Goal: Task Accomplishment & Management: Manage account settings

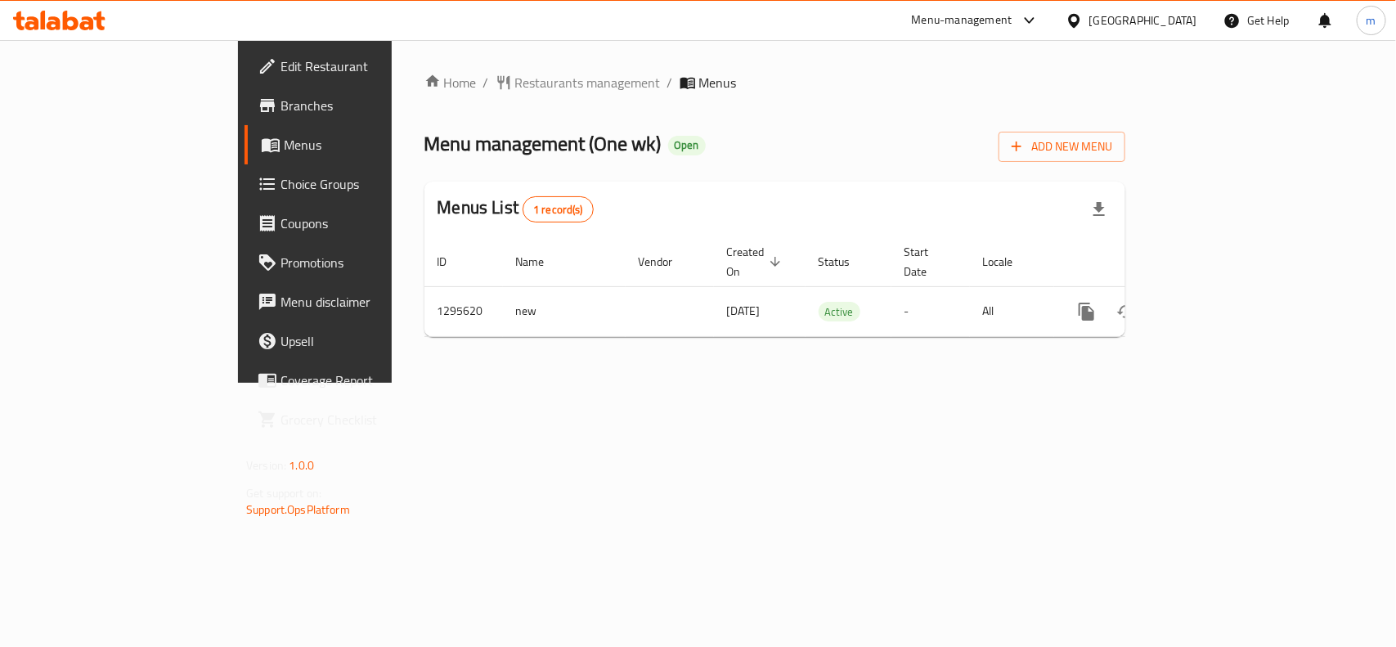
click at [281, 184] on span "Choice Groups" at bounding box center [370, 184] width 178 height 20
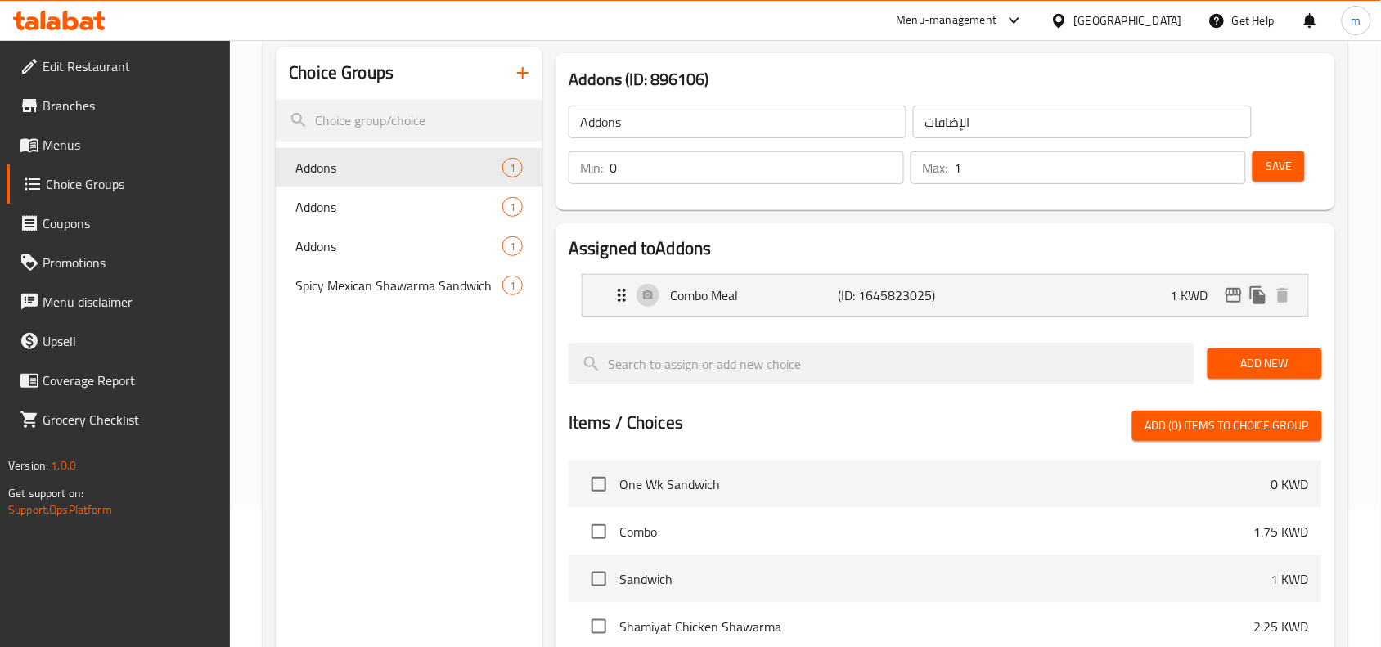
scroll to position [102, 0]
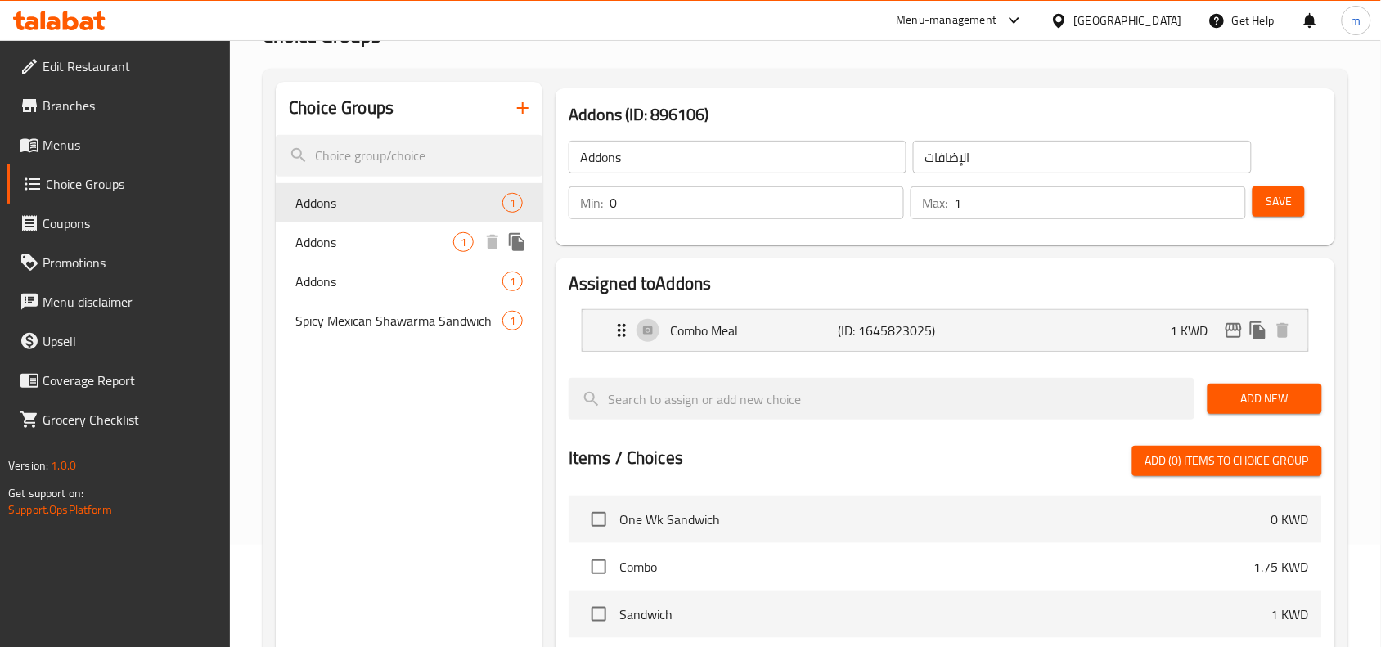
click at [387, 237] on span "Addons" at bounding box center [374, 242] width 158 height 20
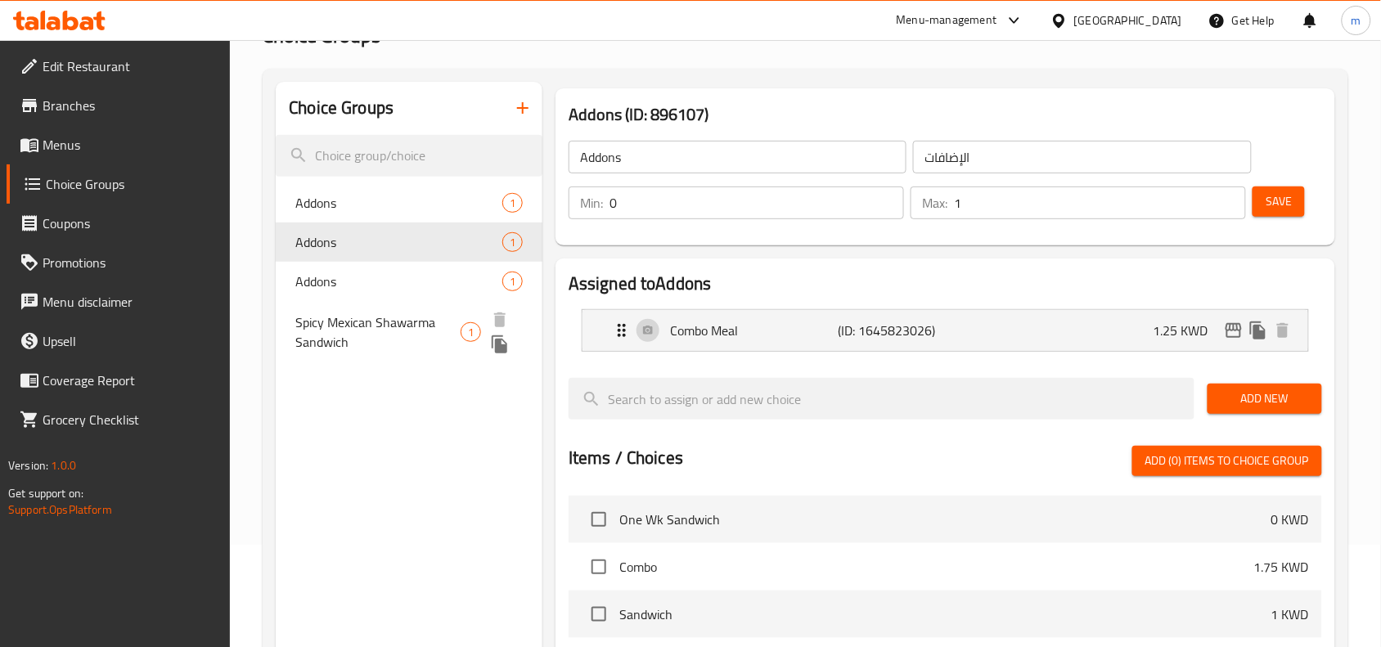
scroll to position [0, 0]
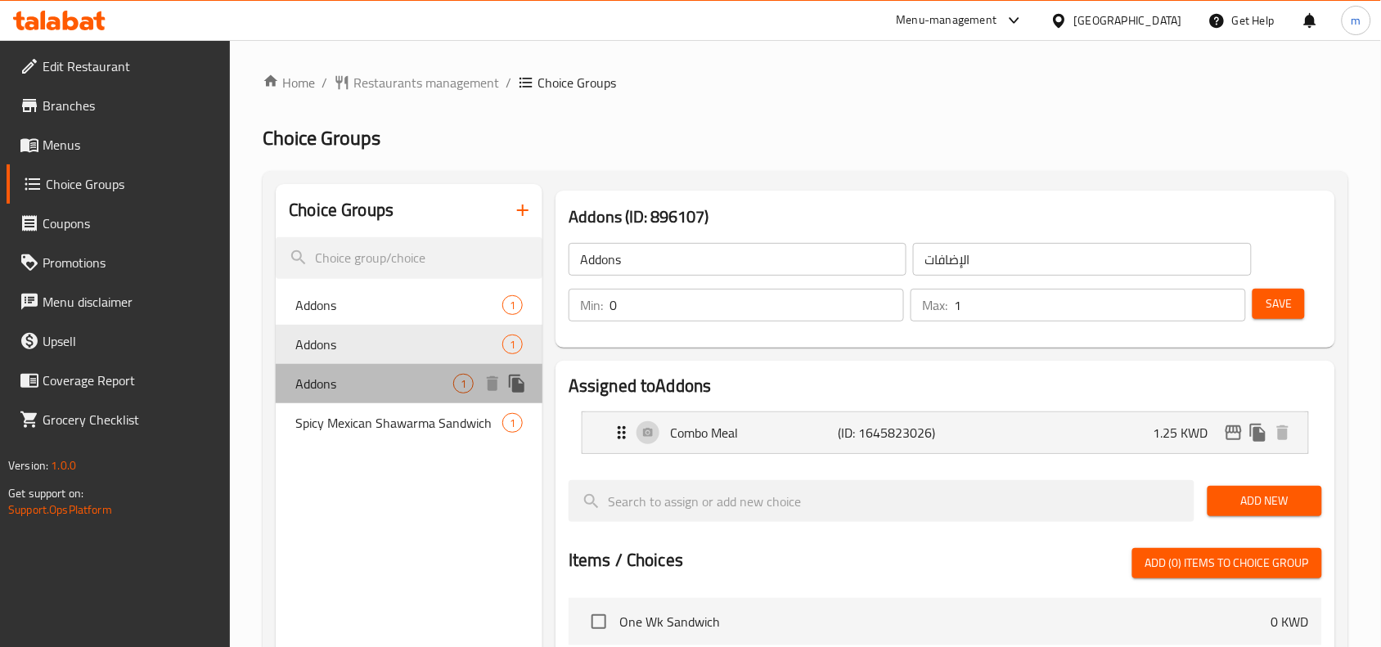
click at [397, 377] on span "Addons" at bounding box center [374, 384] width 158 height 20
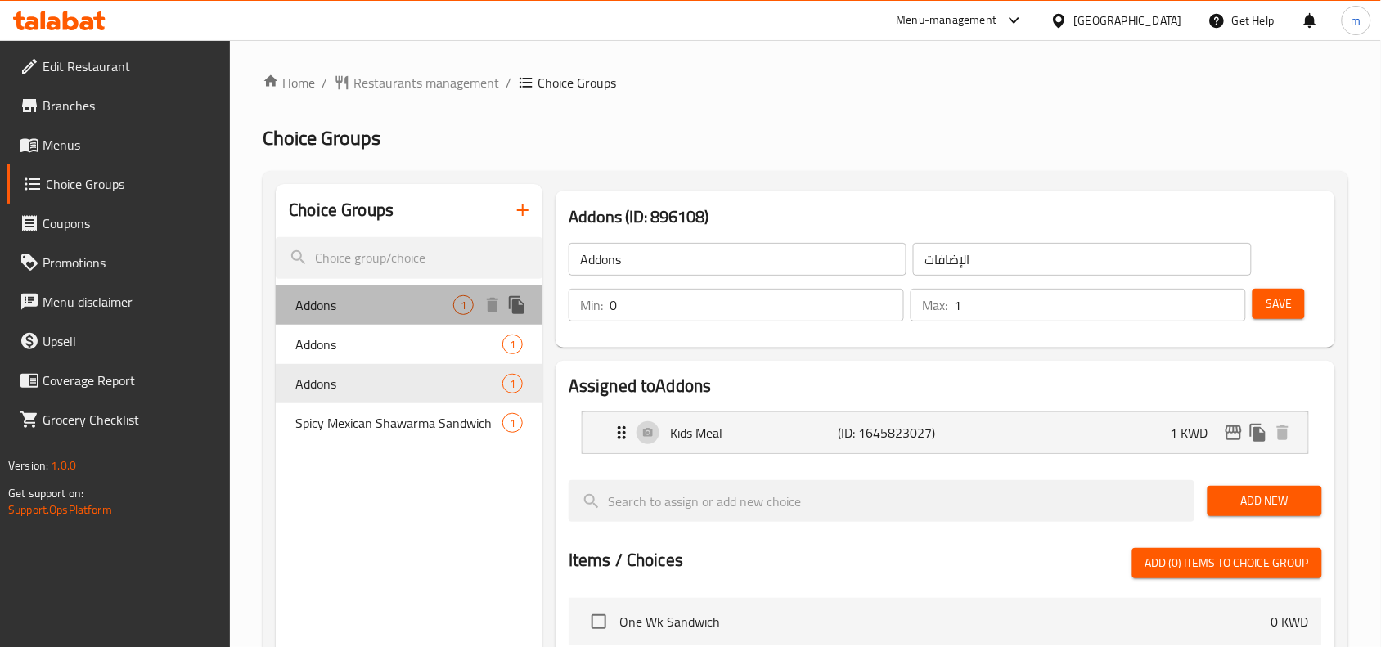
click at [336, 305] on span "Addons" at bounding box center [374, 305] width 158 height 20
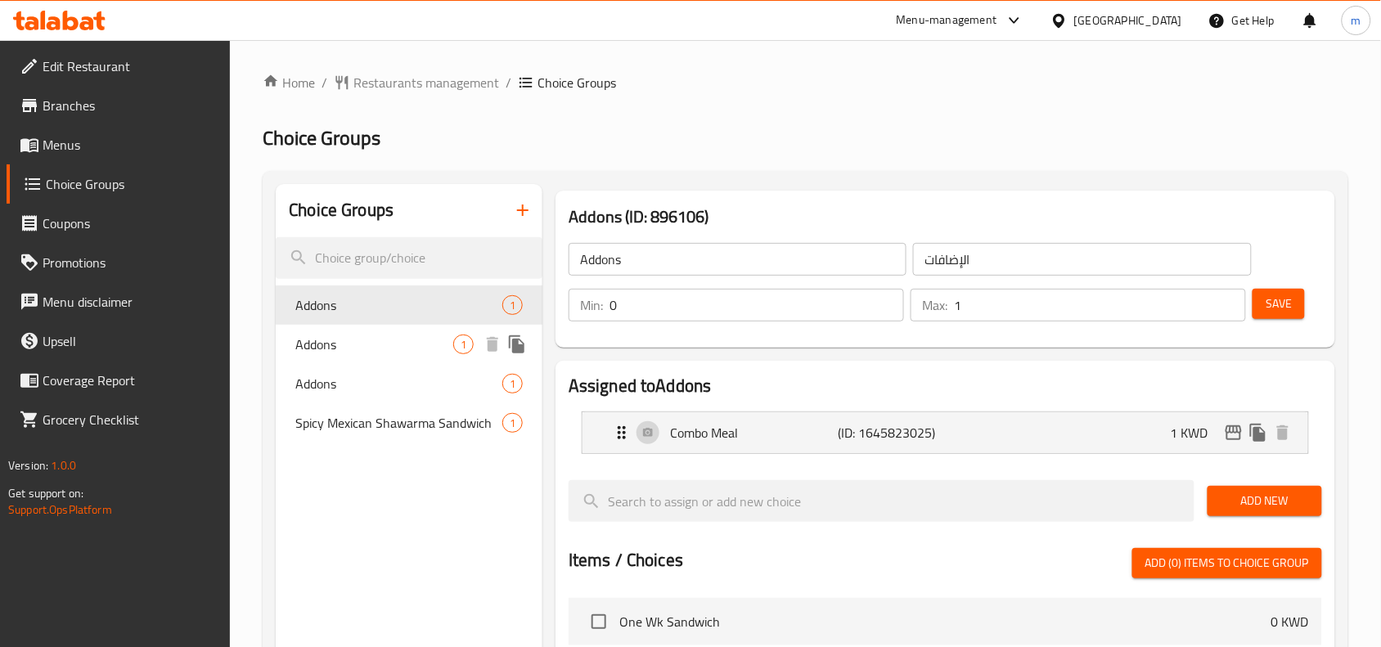
click at [366, 354] on div "Addons 1" at bounding box center [409, 344] width 267 height 39
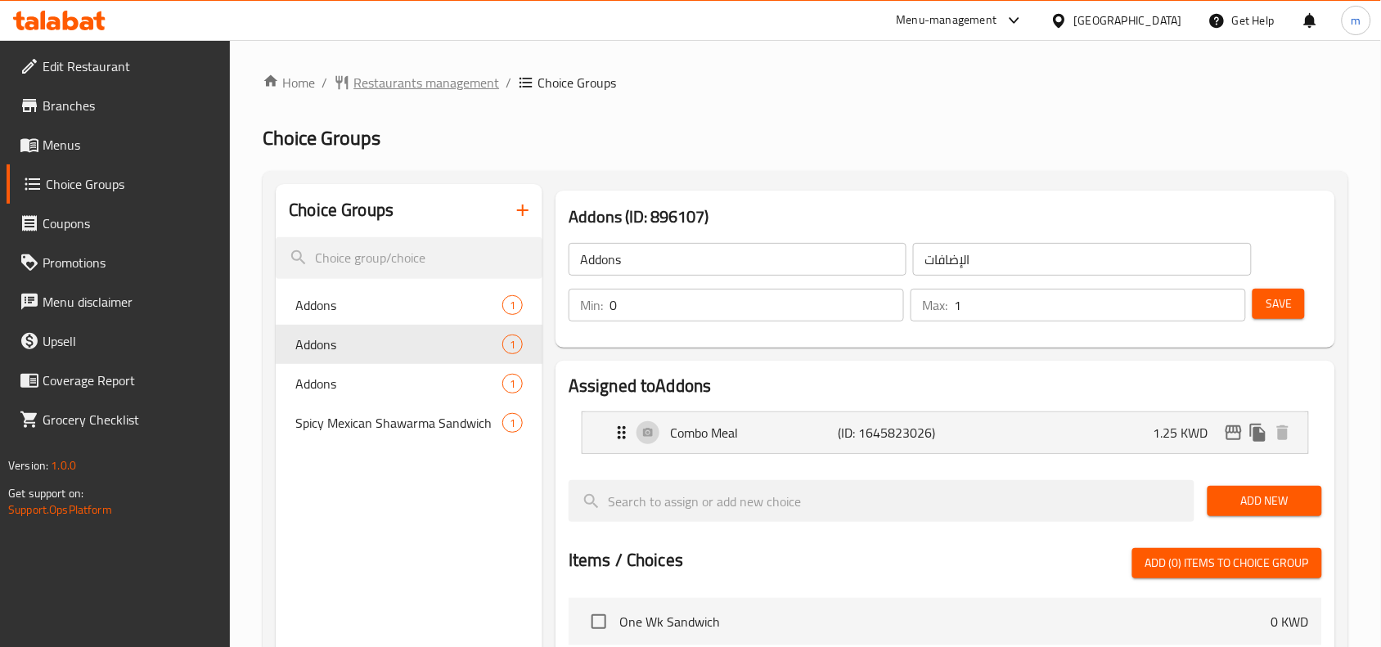
click at [385, 90] on span "Restaurants management" at bounding box center [426, 83] width 146 height 20
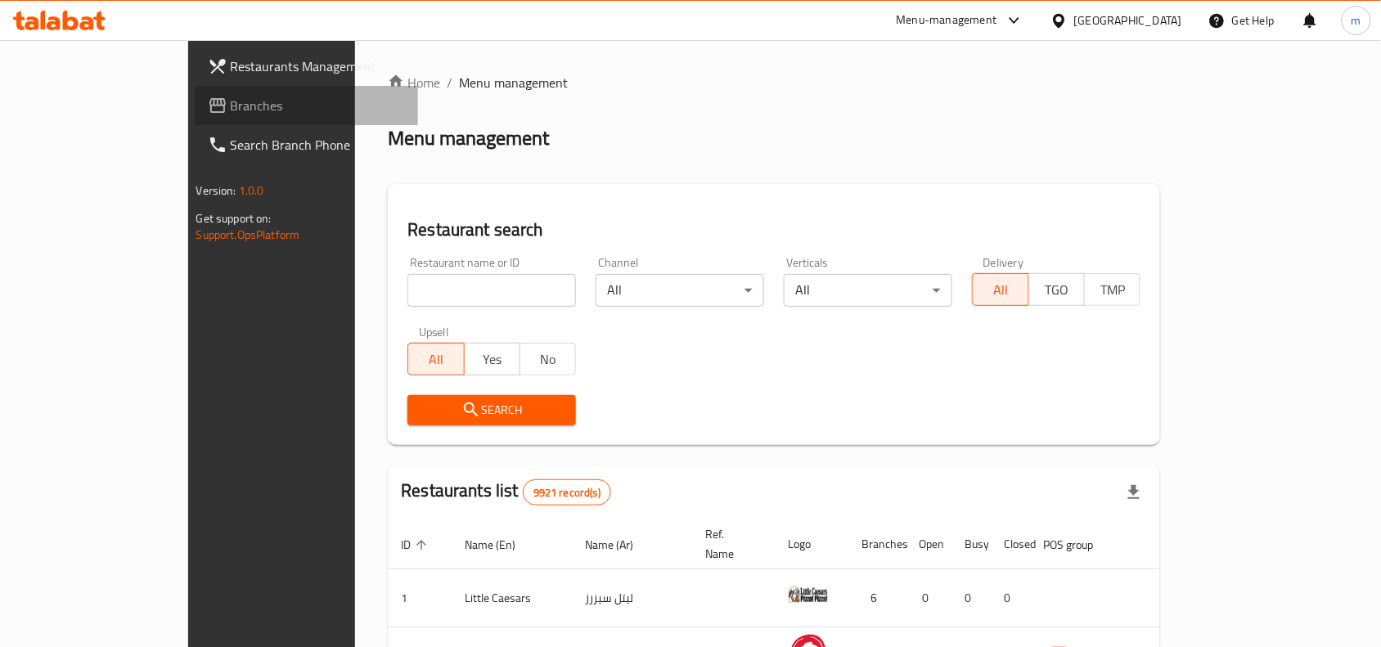
click at [231, 112] on span "Branches" at bounding box center [318, 106] width 175 height 20
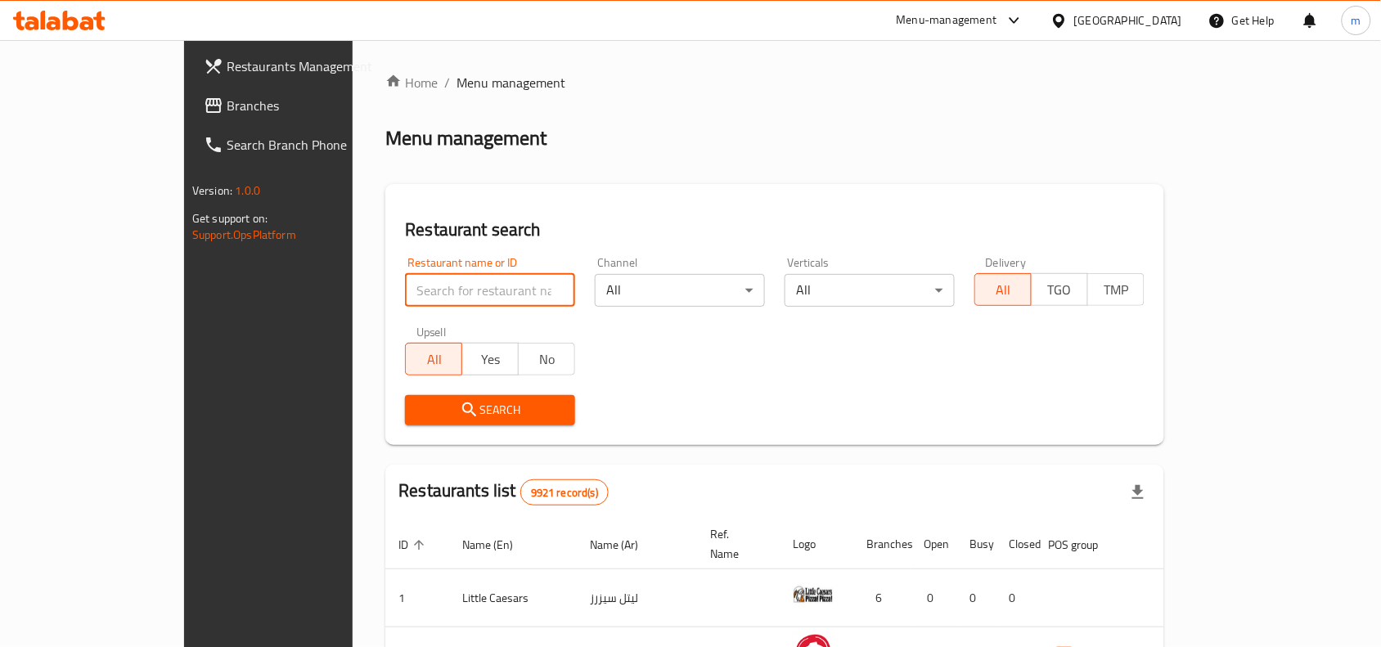
click at [405, 278] on input "search" at bounding box center [490, 290] width 170 height 33
paste input "699818"
type input "699818"
click button "Search" at bounding box center [490, 410] width 170 height 30
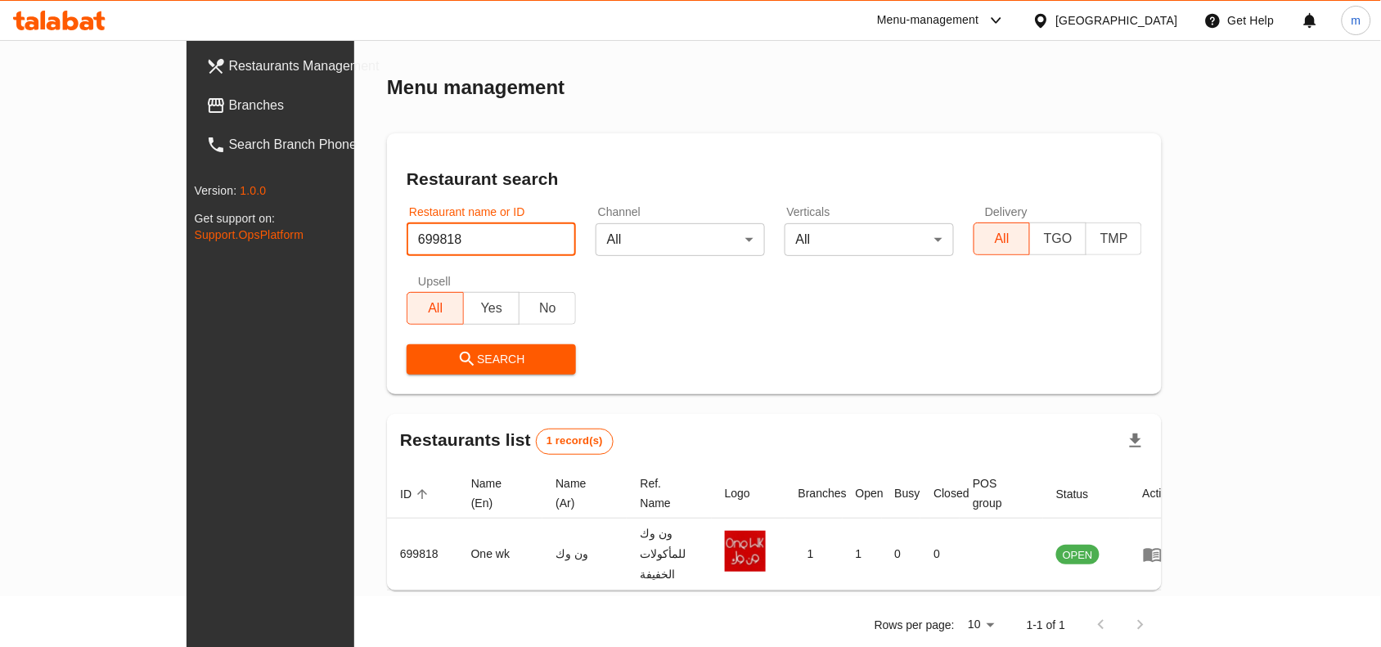
scroll to position [50, 0]
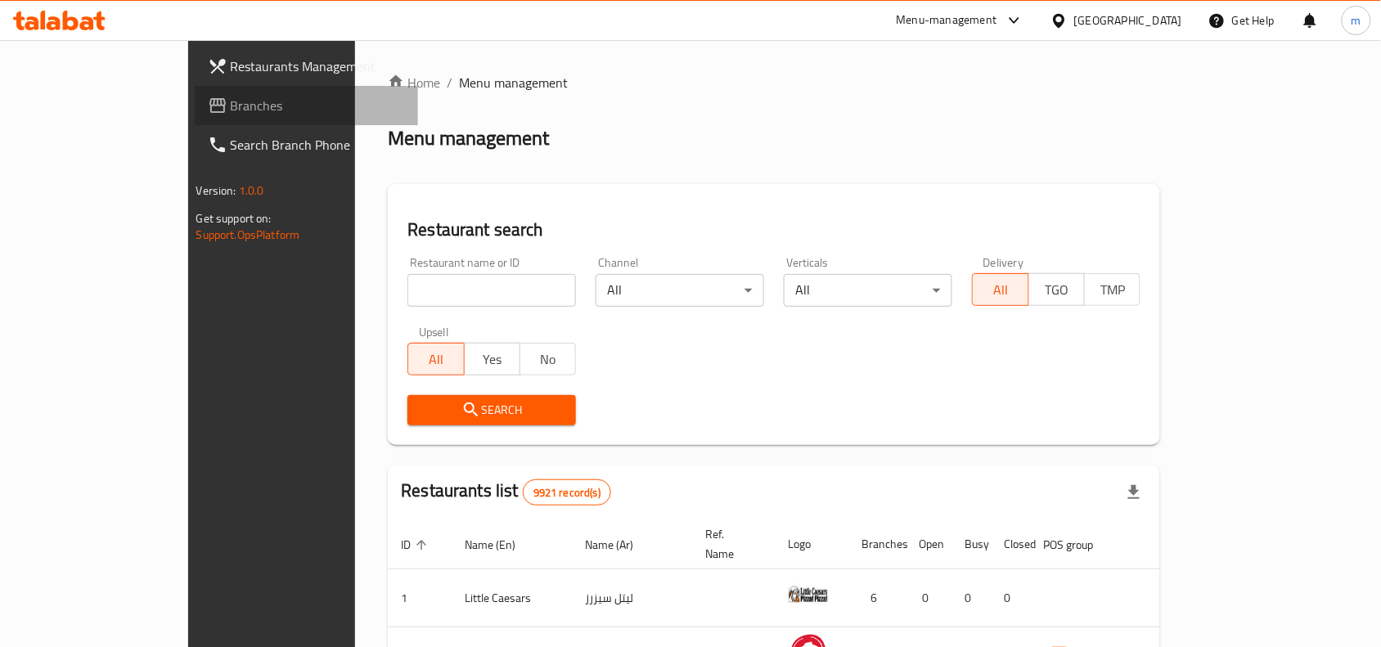
click at [231, 97] on span "Branches" at bounding box center [318, 106] width 175 height 20
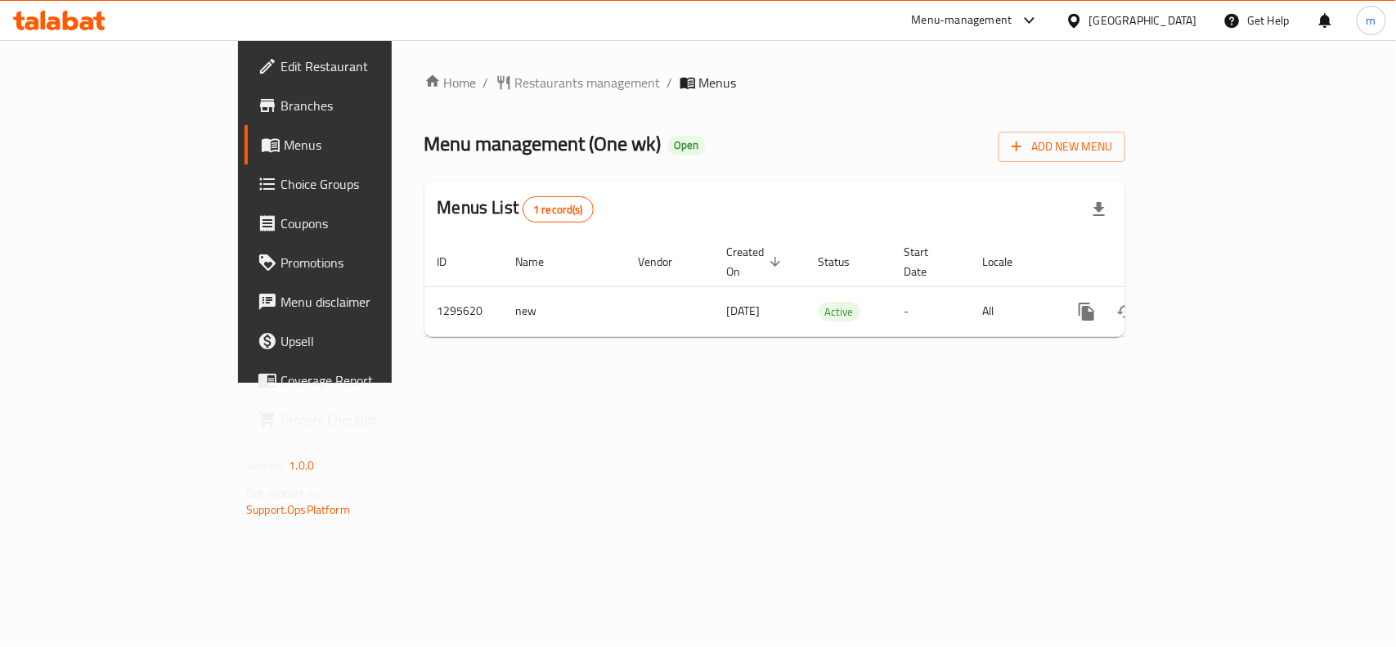
click at [284, 136] on span "Menus" at bounding box center [371, 145] width 174 height 20
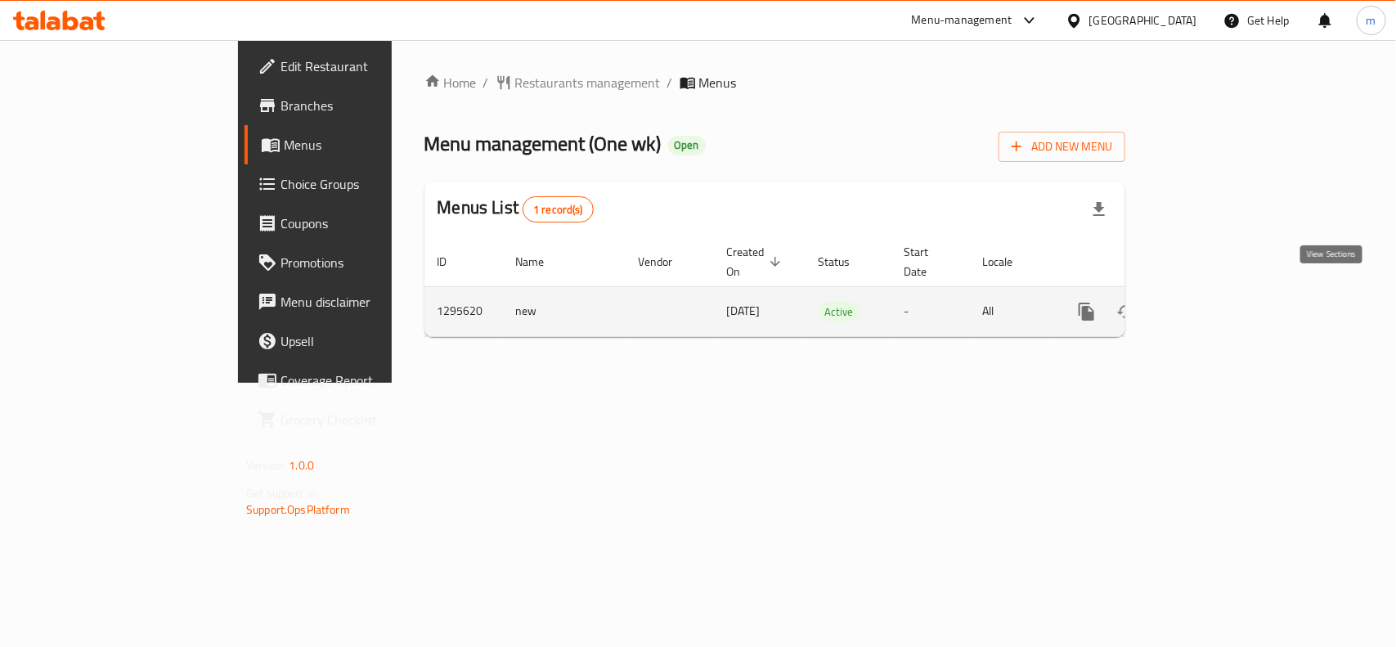
click at [1212, 304] on icon "enhanced table" at bounding box center [1205, 311] width 15 height 15
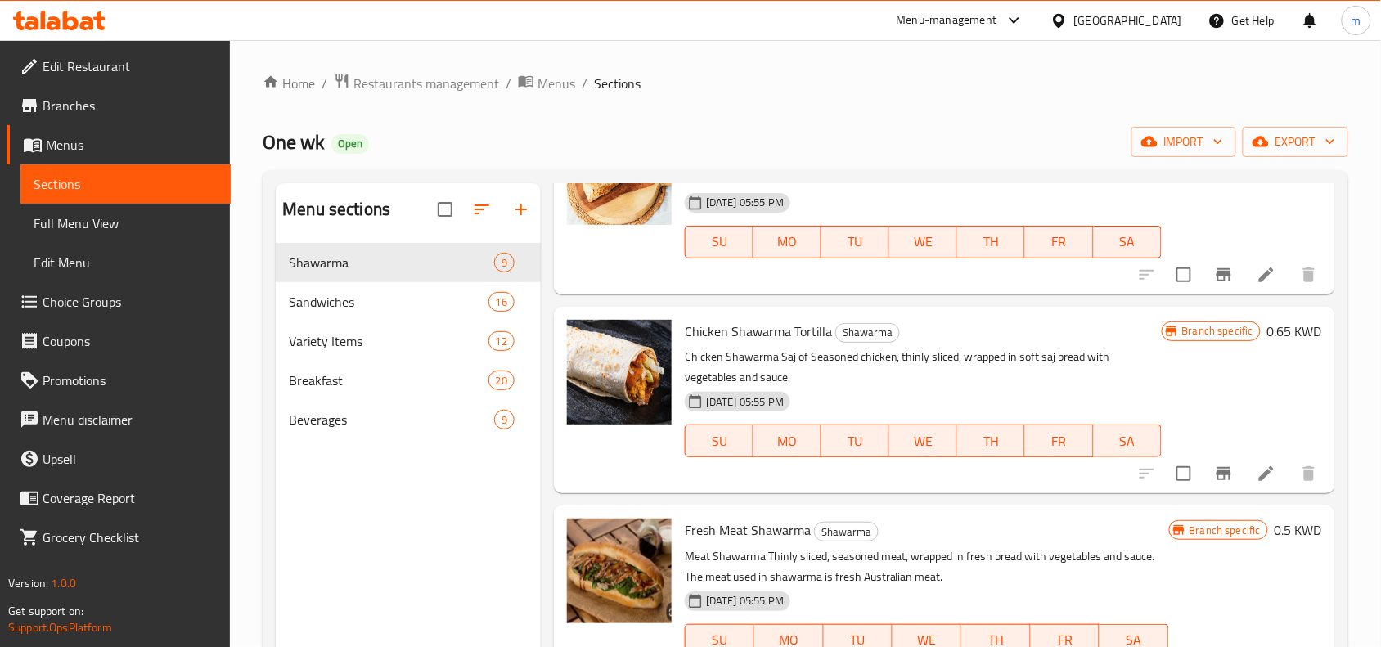
scroll to position [1103, 0]
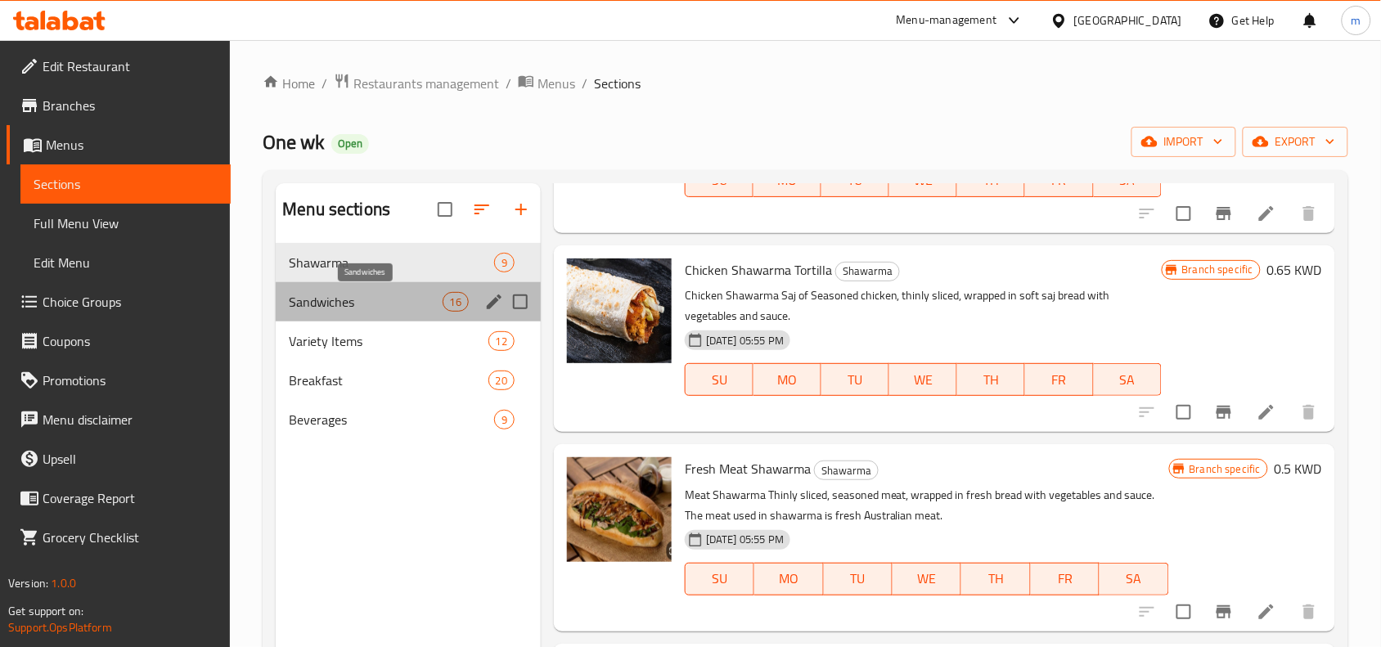
click at [312, 304] on span "Sandwiches" at bounding box center [365, 302] width 153 height 20
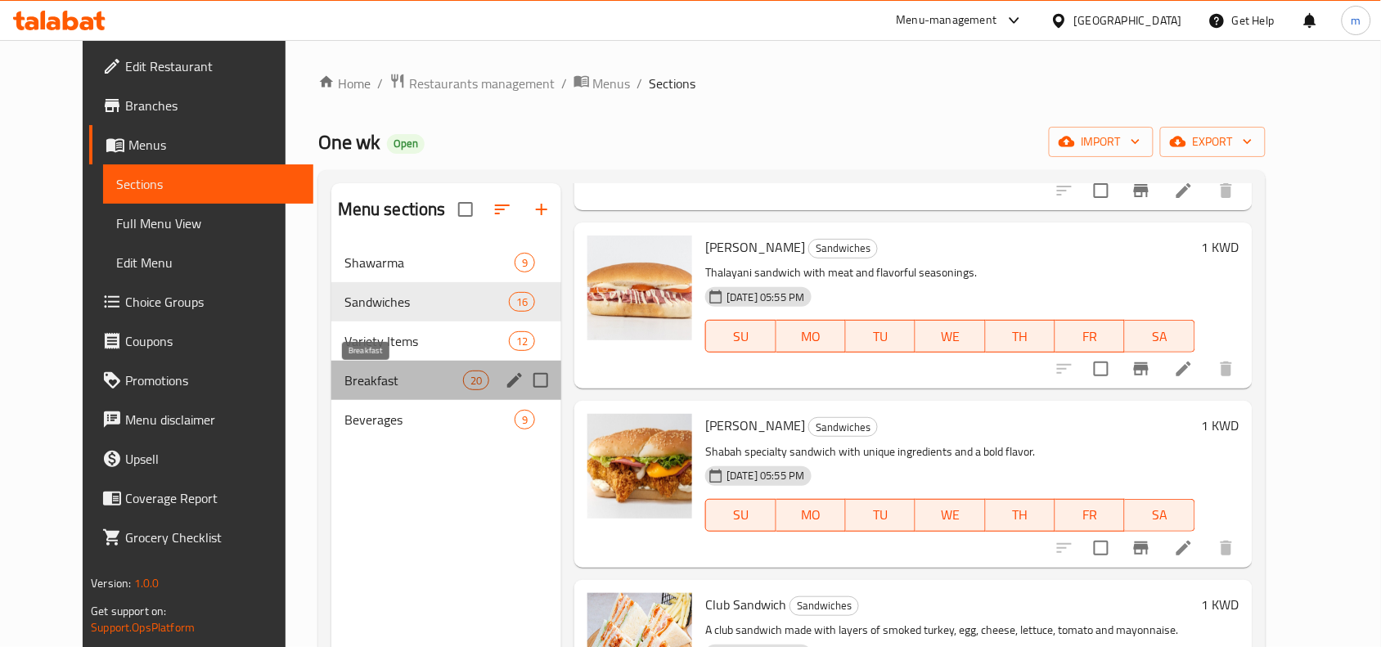
click at [344, 373] on span "Breakfast" at bounding box center [403, 381] width 119 height 20
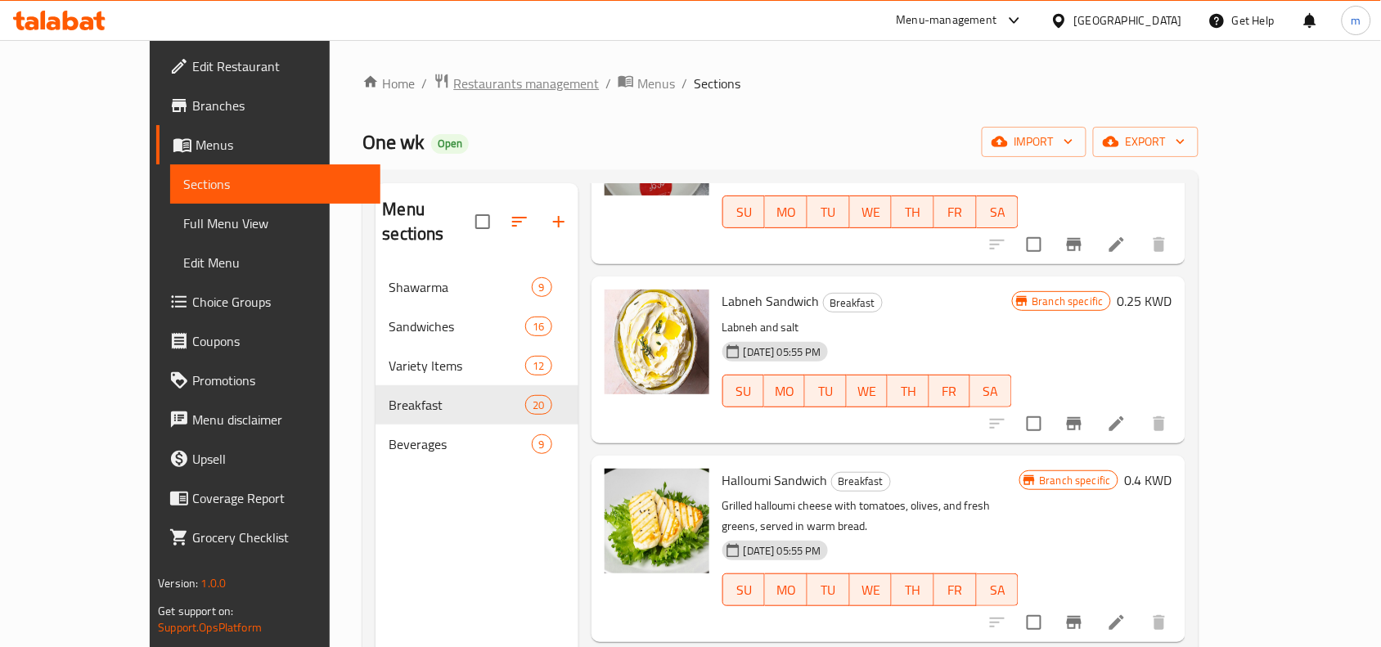
click at [453, 79] on span "Restaurants management" at bounding box center [526, 84] width 146 height 20
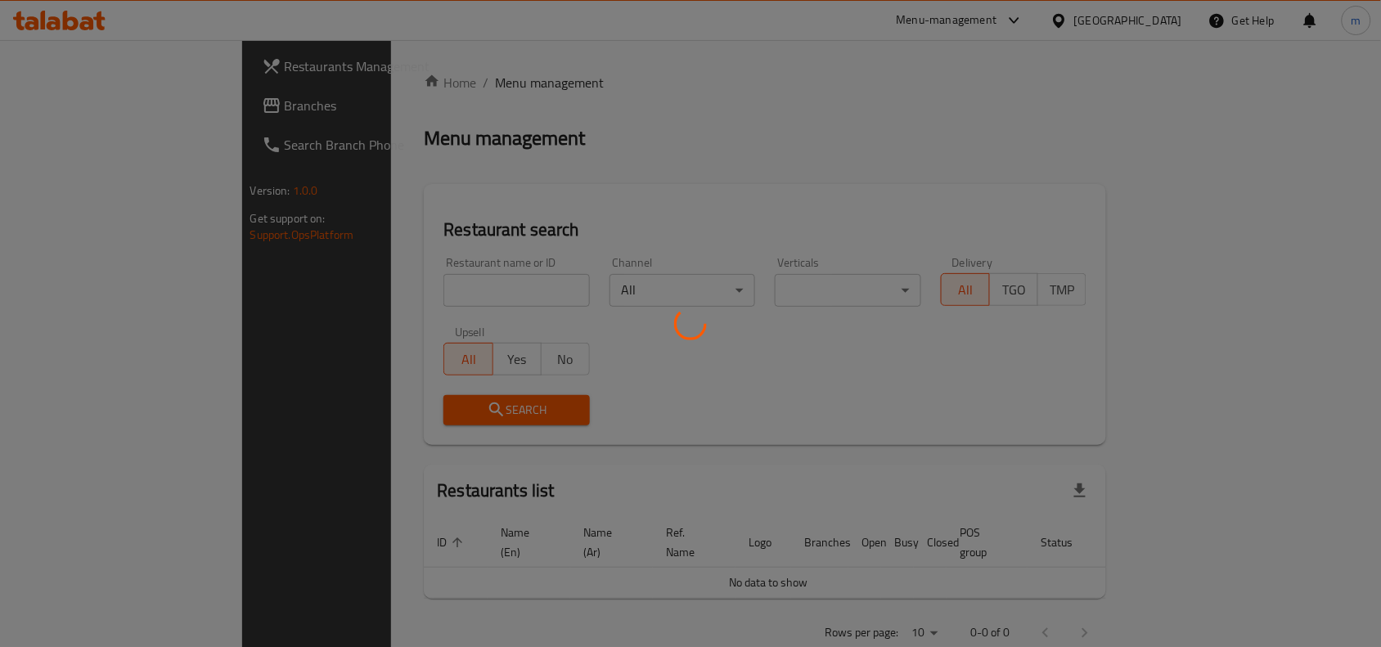
click at [96, 106] on div at bounding box center [690, 323] width 1381 height 647
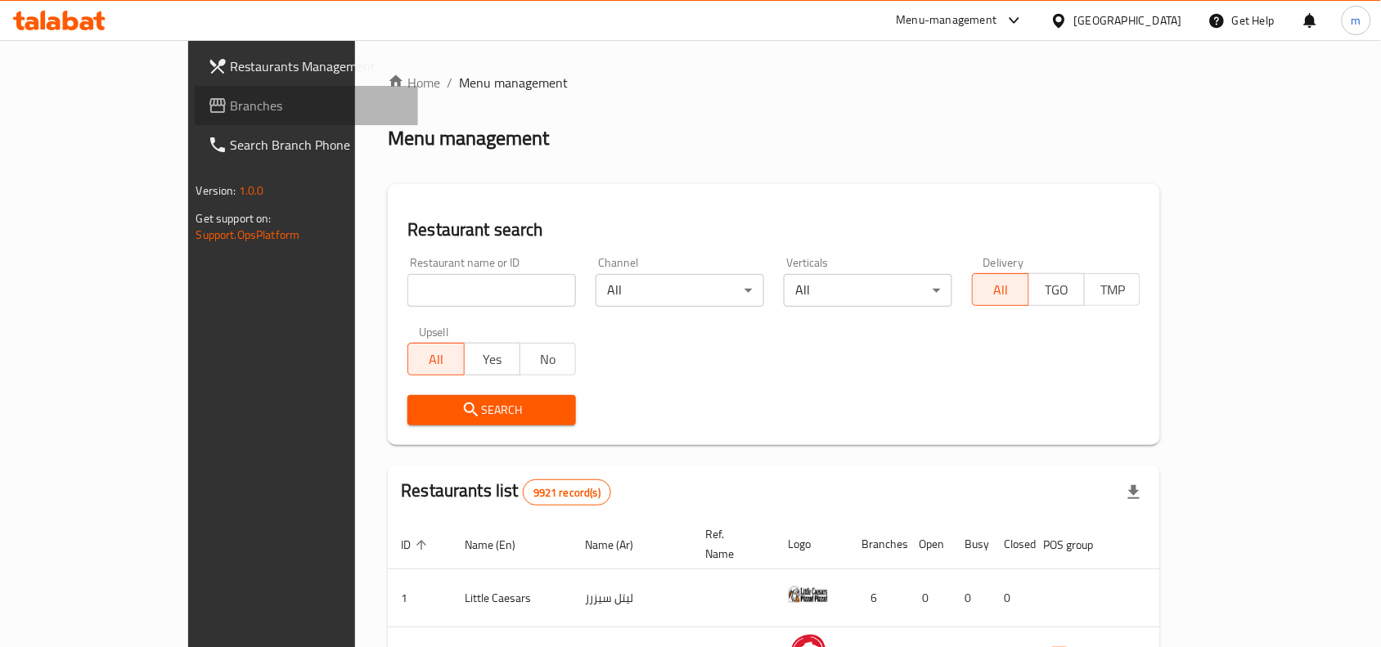
click at [231, 106] on span "Branches" at bounding box center [318, 106] width 175 height 20
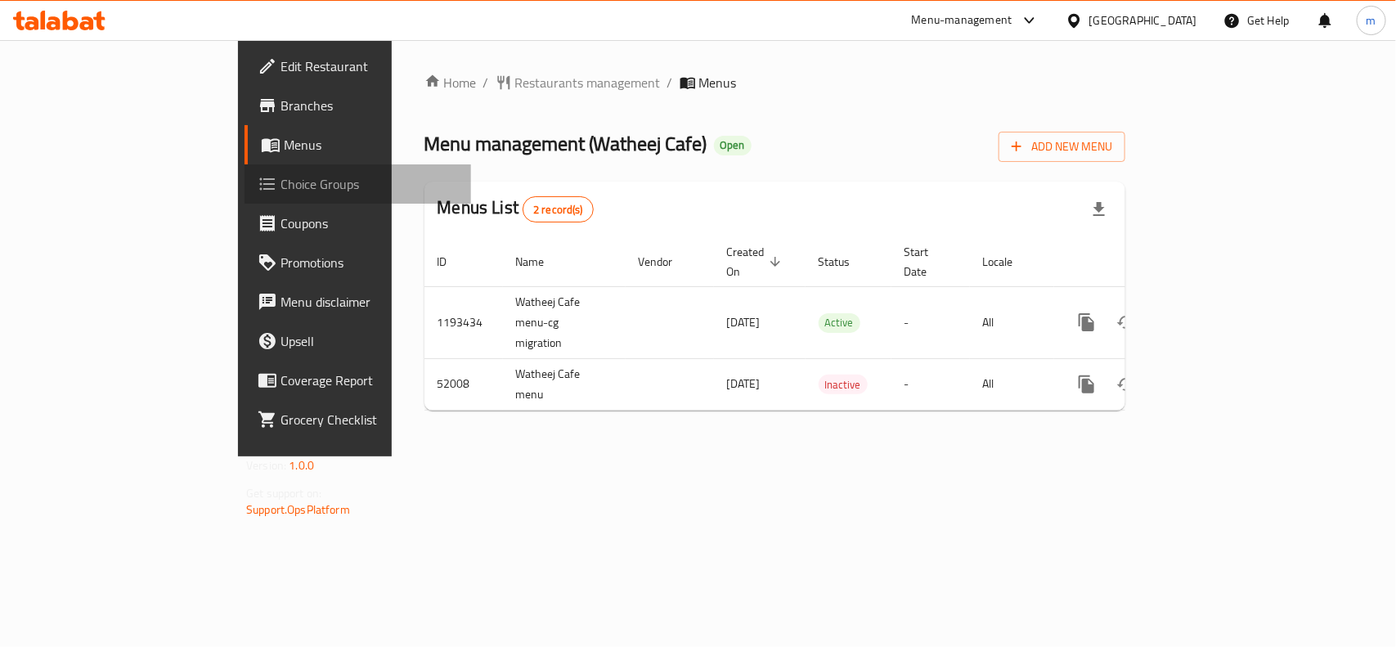
click at [281, 186] on span "Choice Groups" at bounding box center [370, 184] width 178 height 20
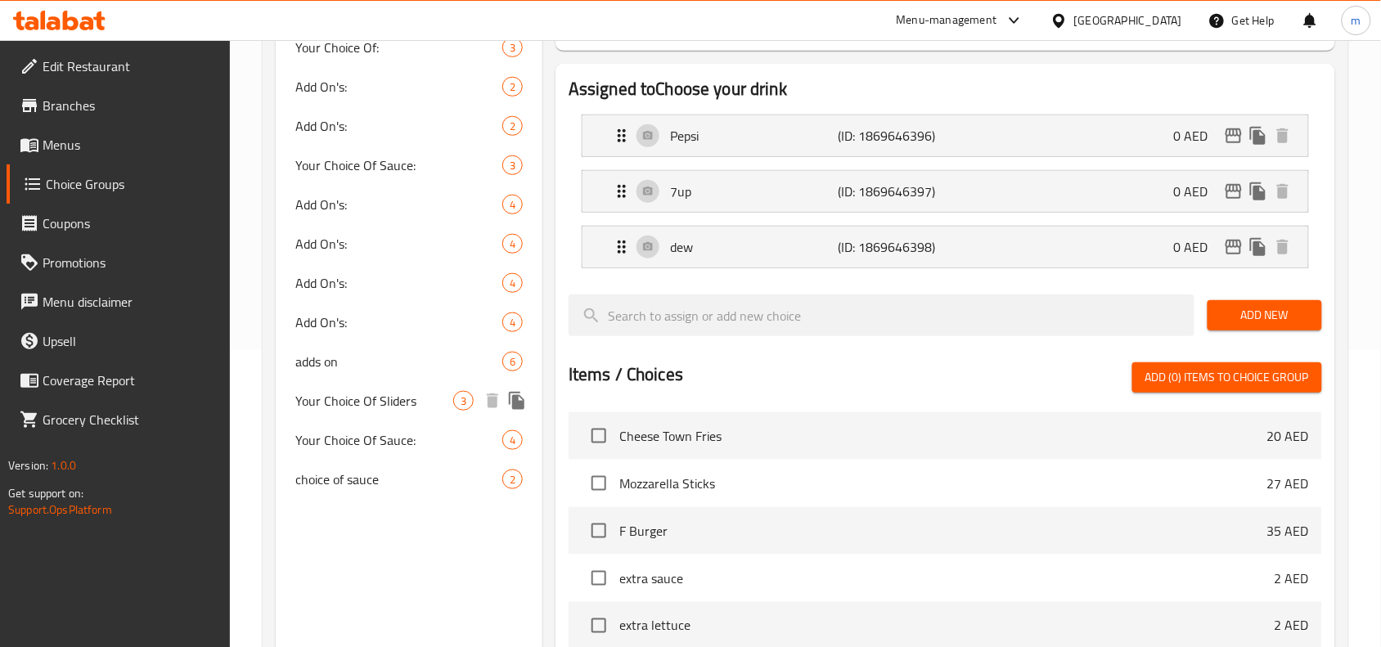
scroll to position [307, 0]
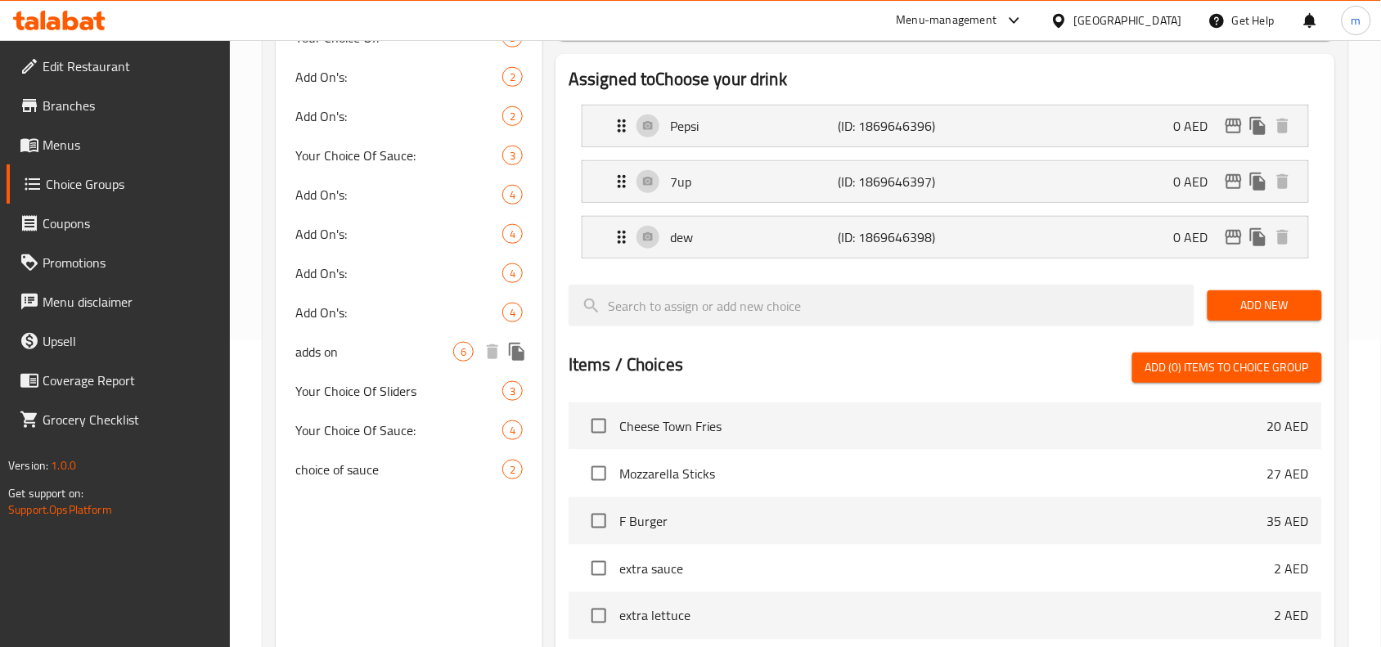
click at [382, 356] on span "adds on" at bounding box center [374, 352] width 158 height 20
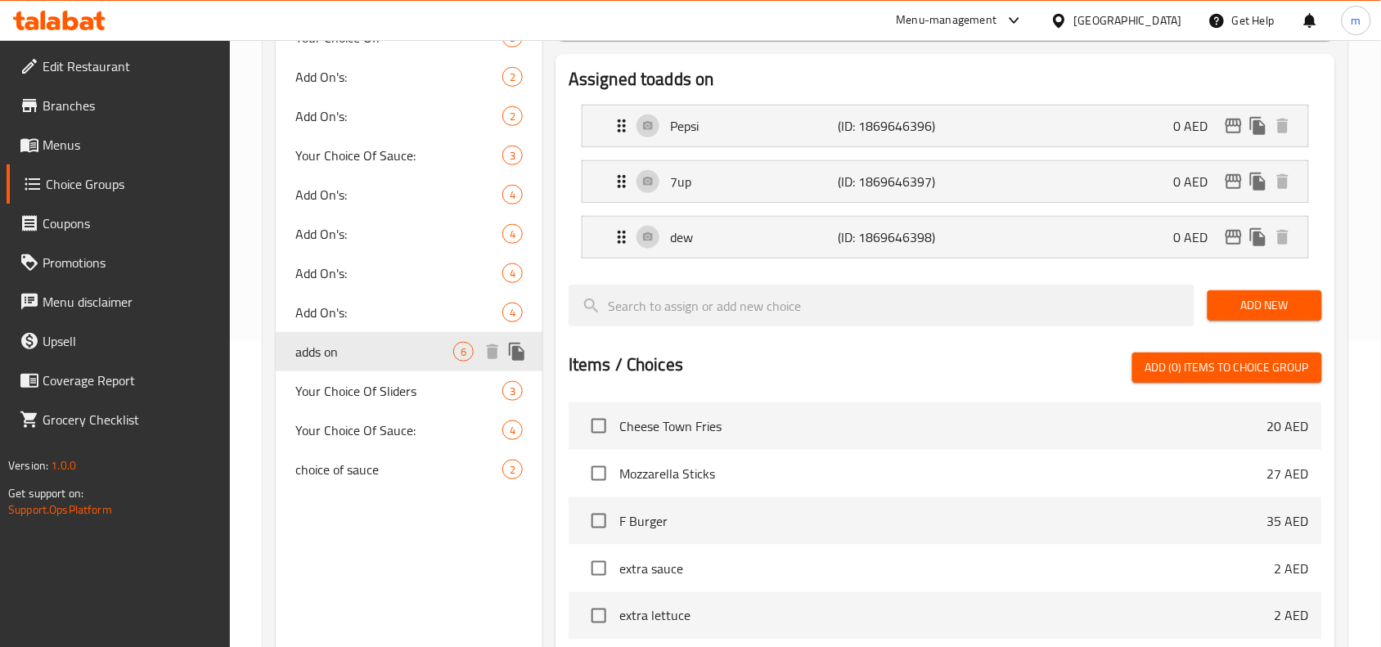
type input "adds on"
type input "إضافات"
type input "0"
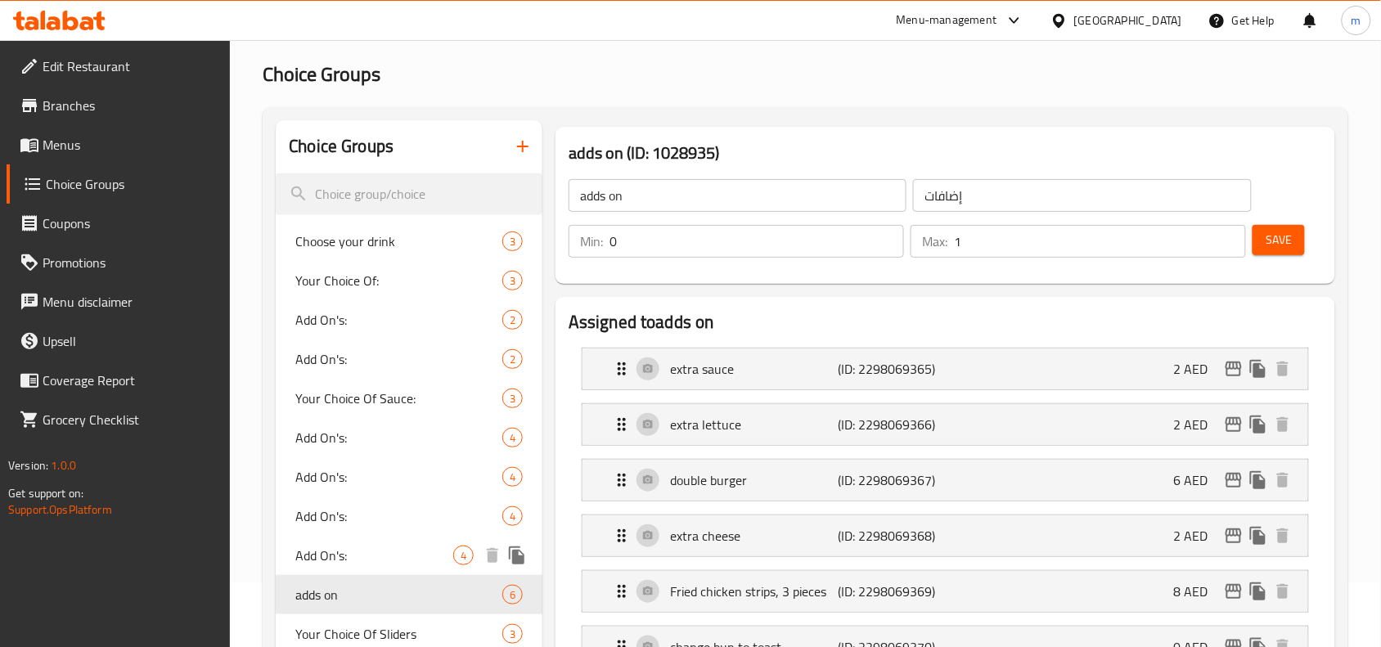
scroll to position [0, 0]
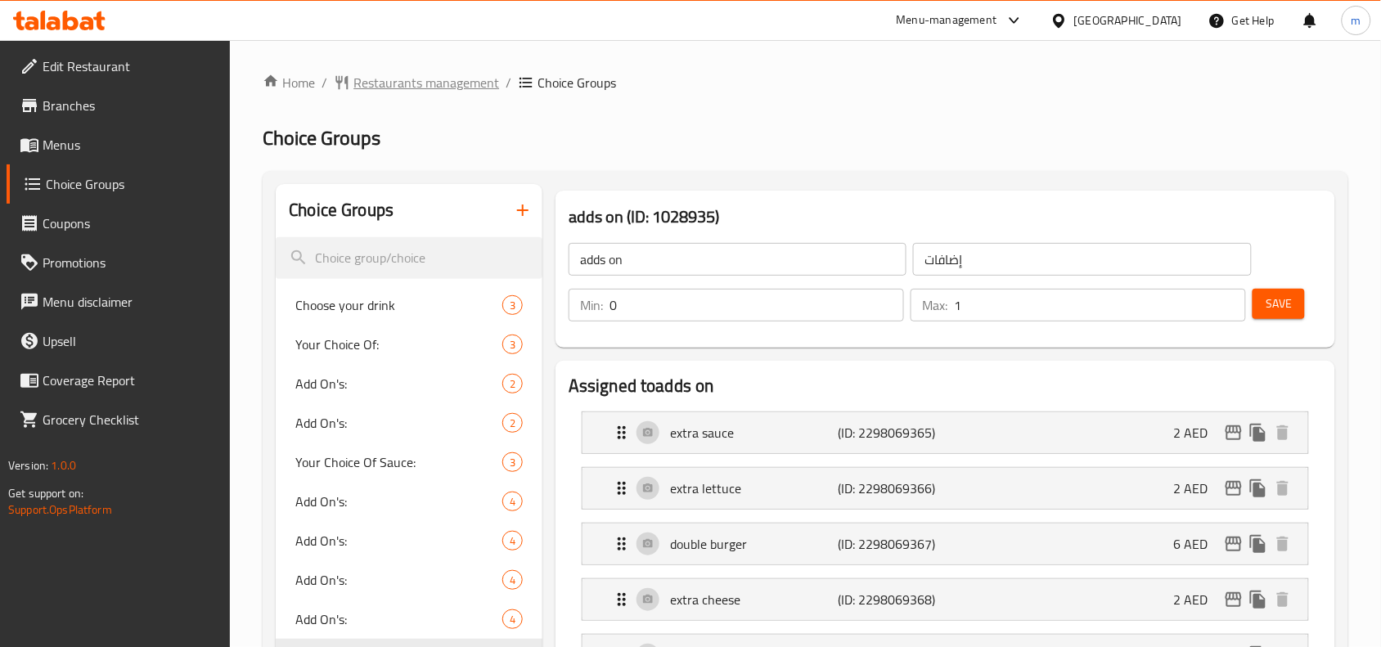
click at [428, 82] on span "Restaurants management" at bounding box center [426, 83] width 146 height 20
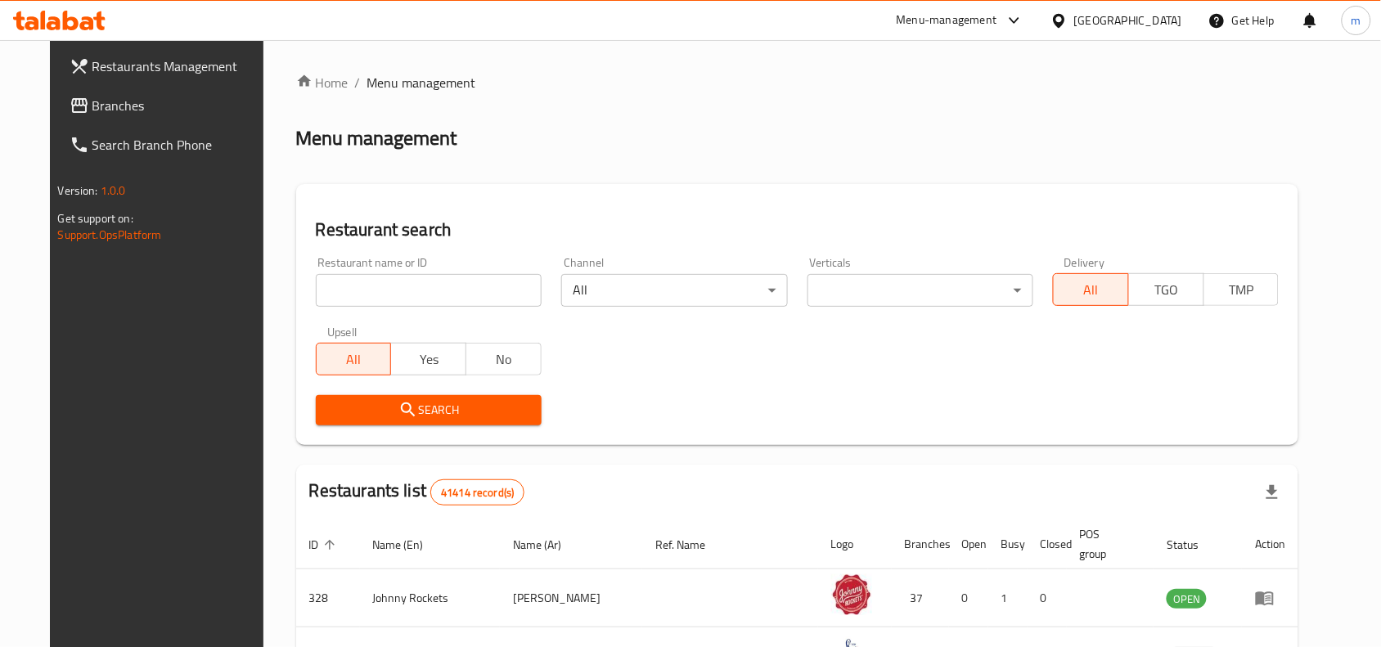
click at [92, 110] on span "Branches" at bounding box center [179, 106] width 175 height 20
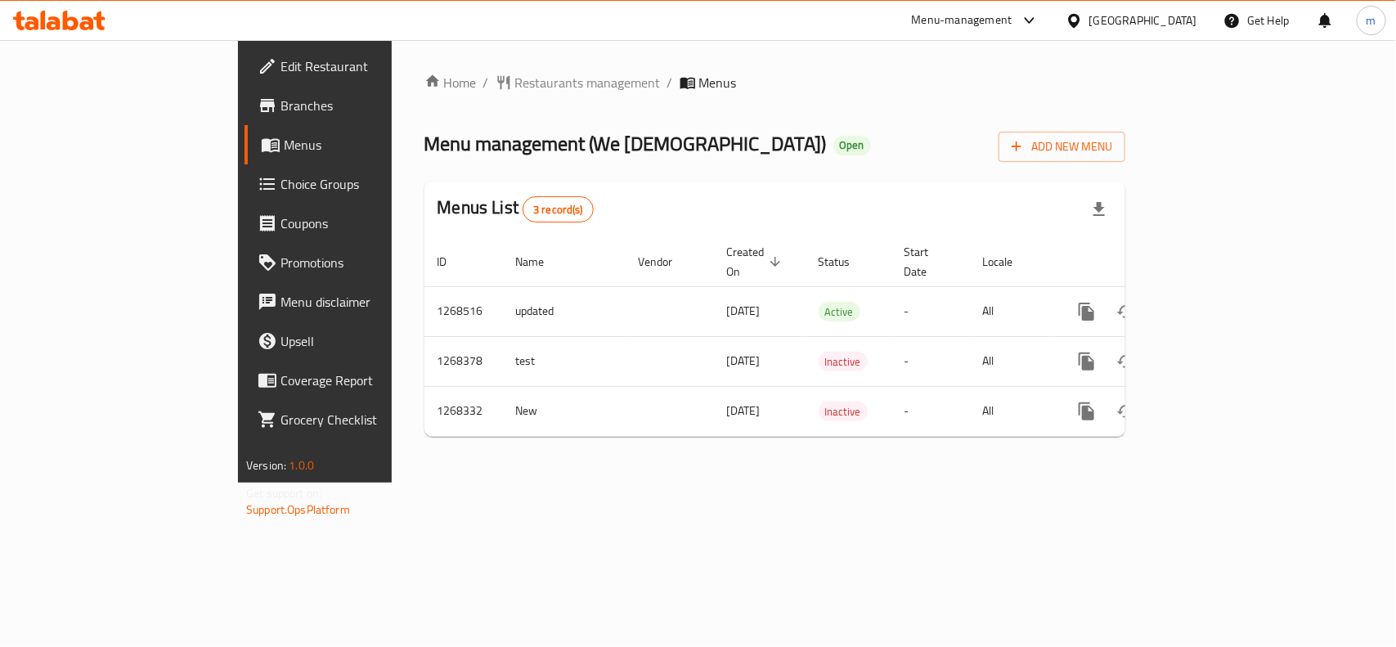
click at [281, 181] on span "Choice Groups" at bounding box center [370, 184] width 178 height 20
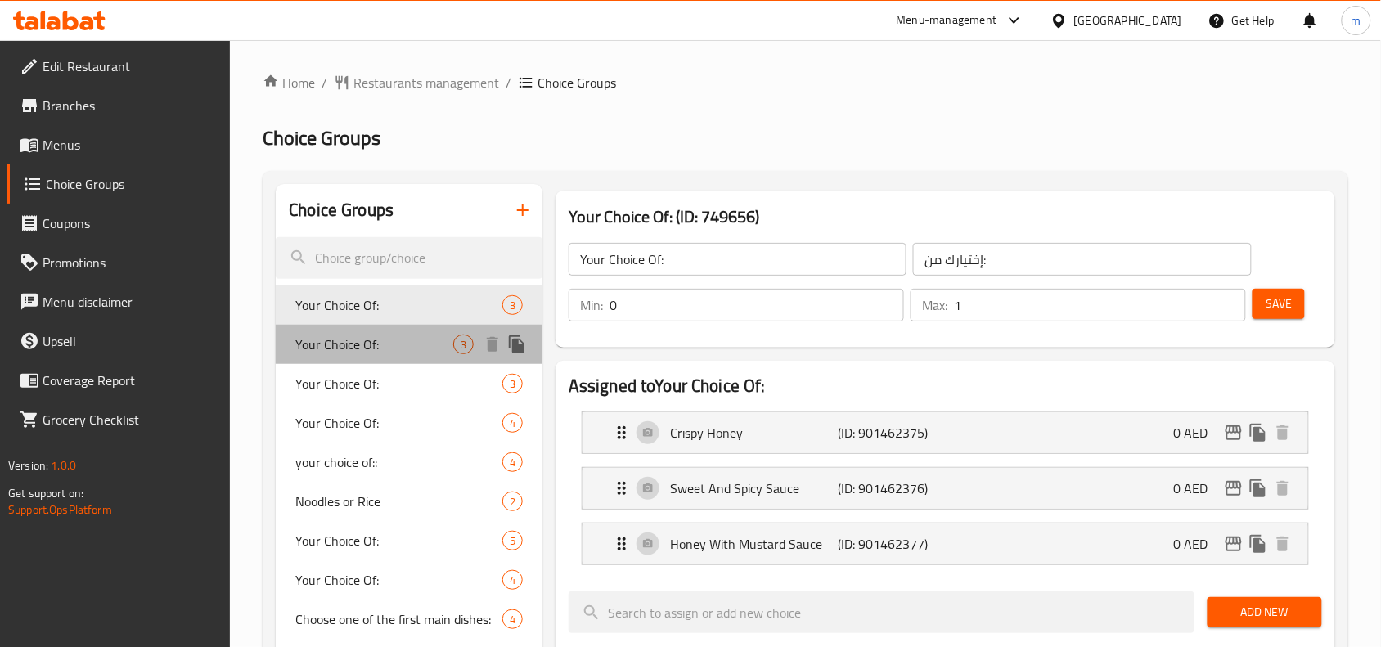
click at [361, 342] on span "Your Choice Of:" at bounding box center [374, 345] width 158 height 20
type input "1"
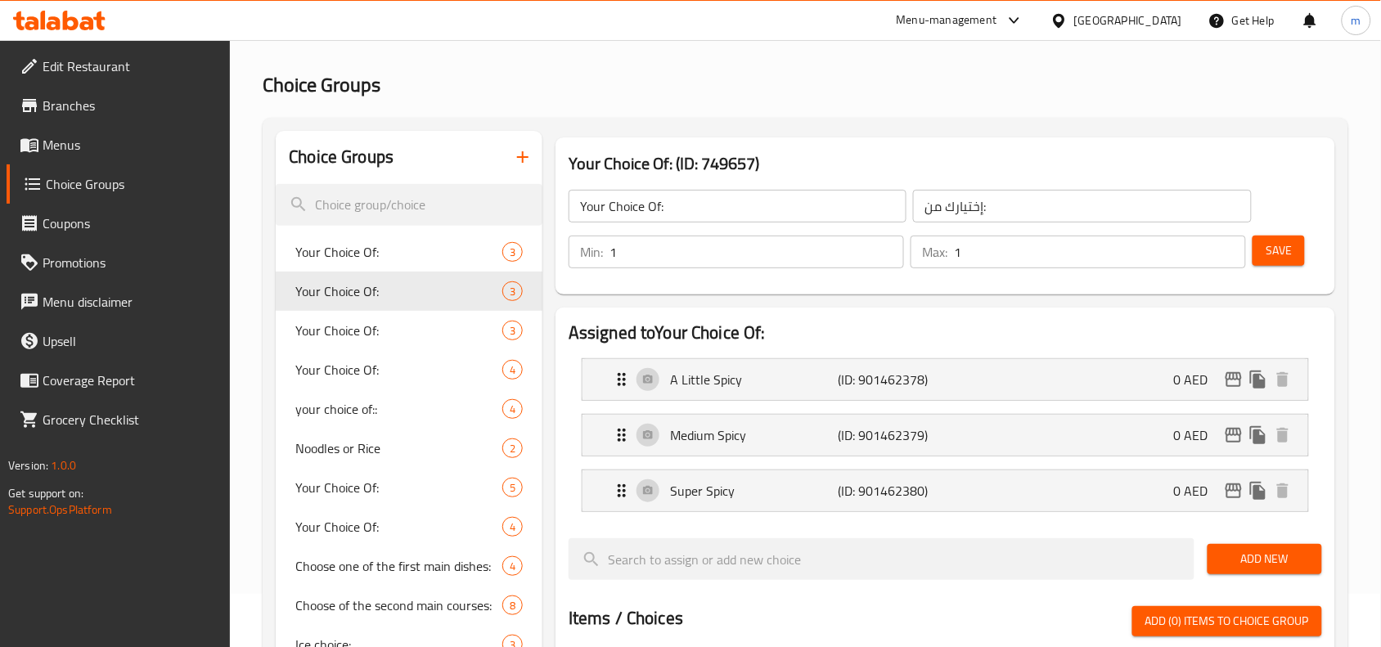
scroll to position [102, 0]
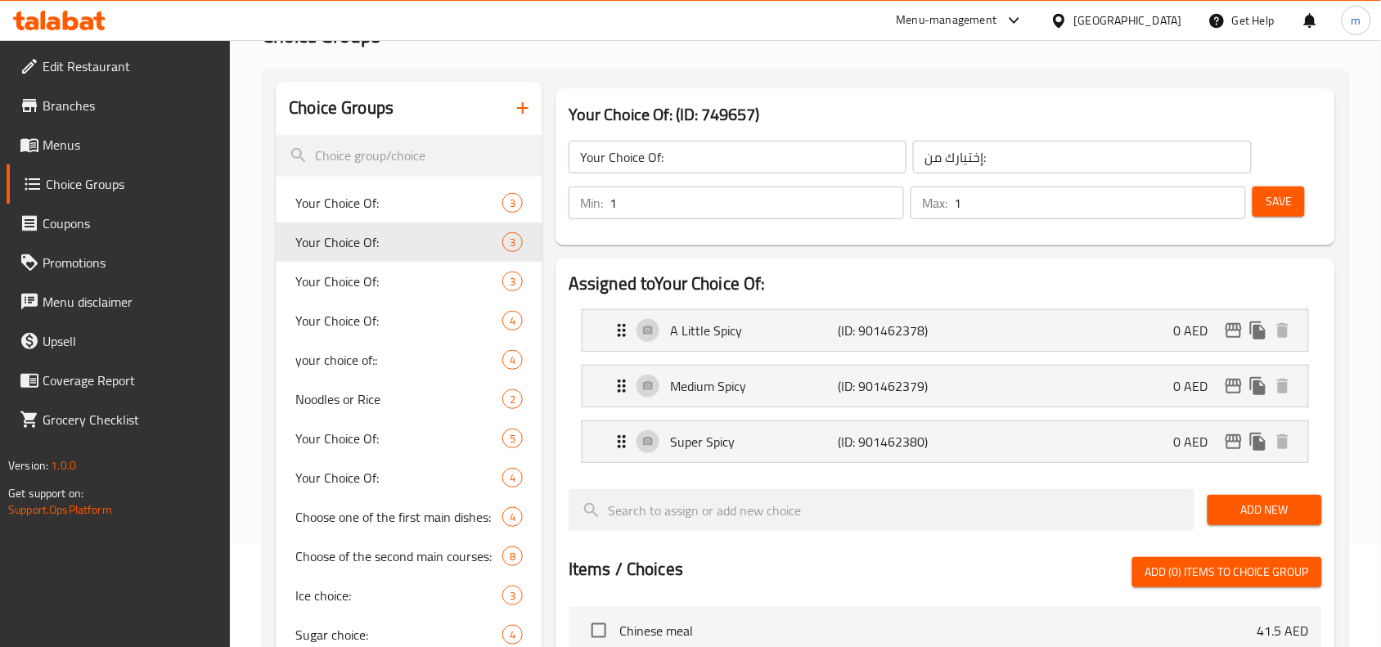
click at [74, 129] on link "Menus" at bounding box center [119, 144] width 224 height 39
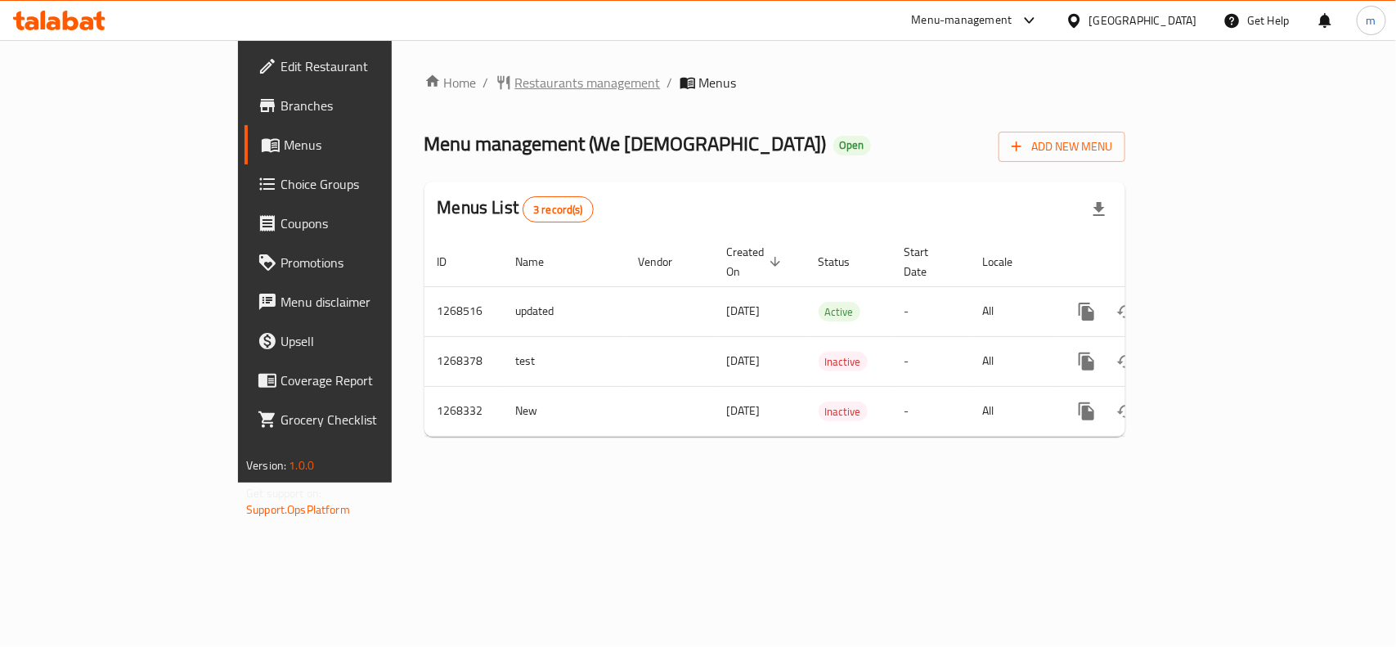
click at [515, 82] on span "Restaurants management" at bounding box center [588, 83] width 146 height 20
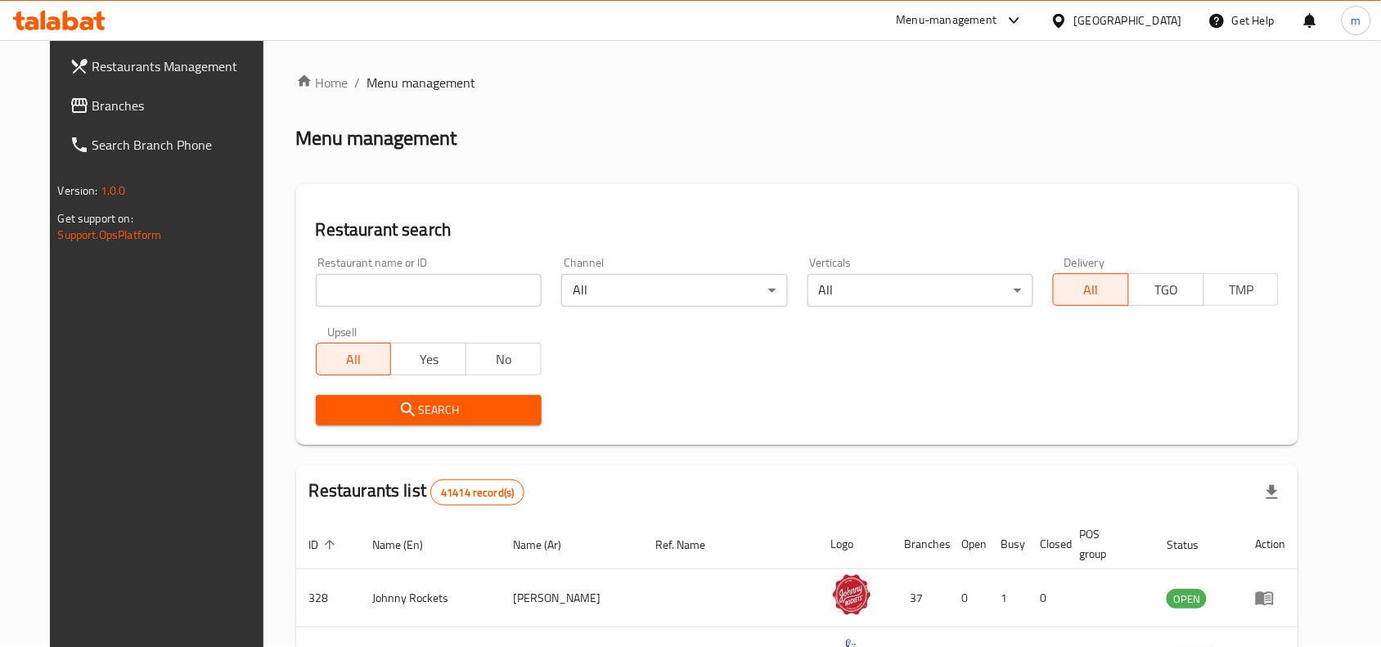
click at [354, 281] on input "search" at bounding box center [429, 290] width 226 height 33
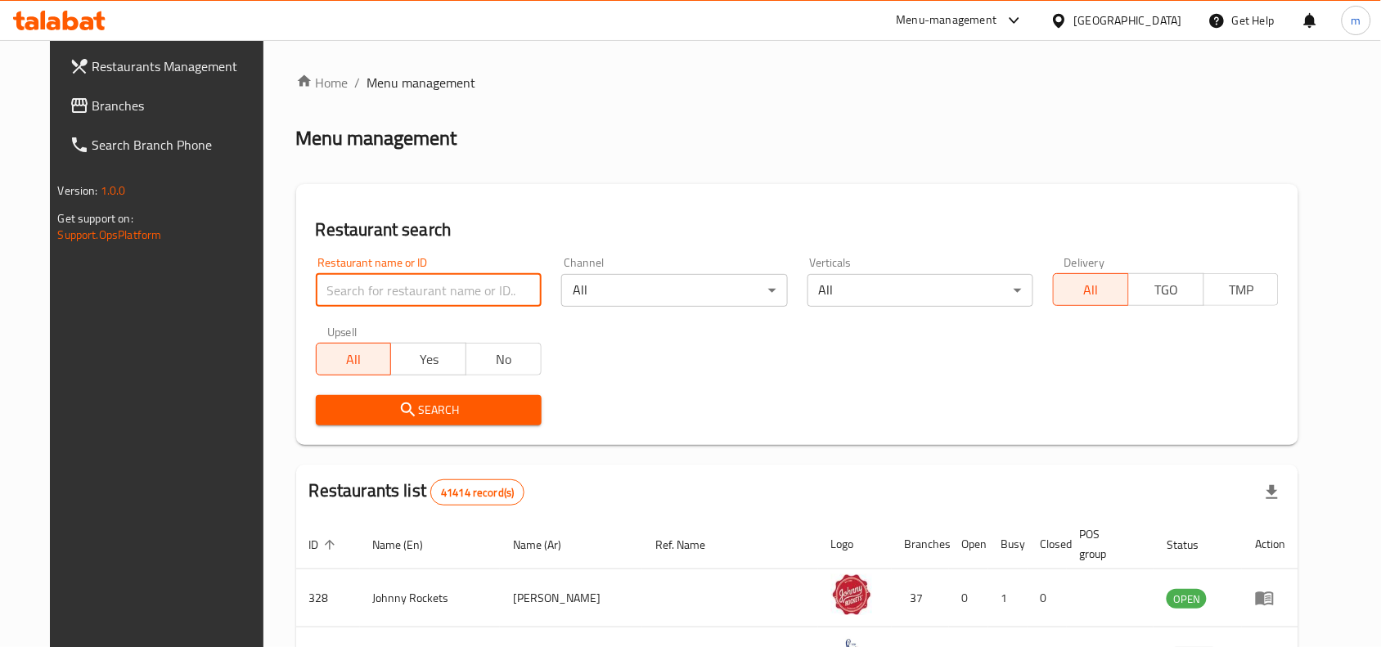
paste input "688085"
type input "688085"
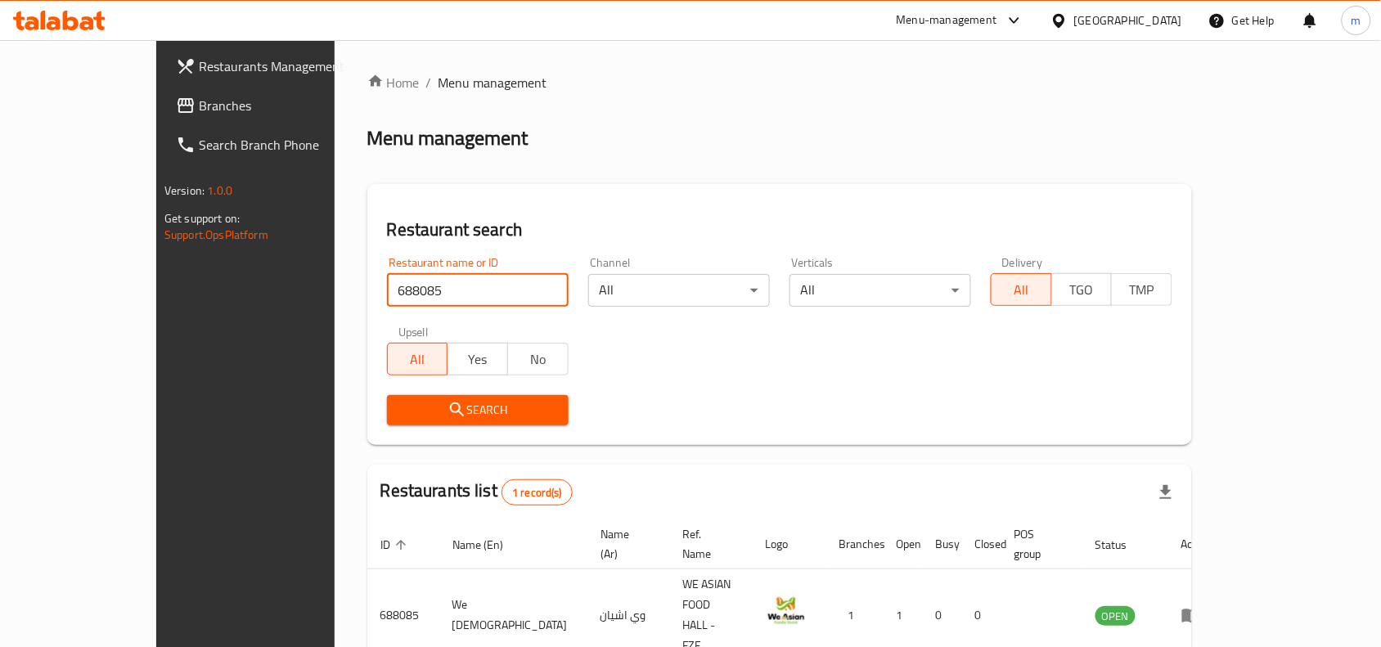
click at [199, 97] on span "Branches" at bounding box center [286, 106] width 175 height 20
